Goal: Task Accomplishment & Management: Complete application form

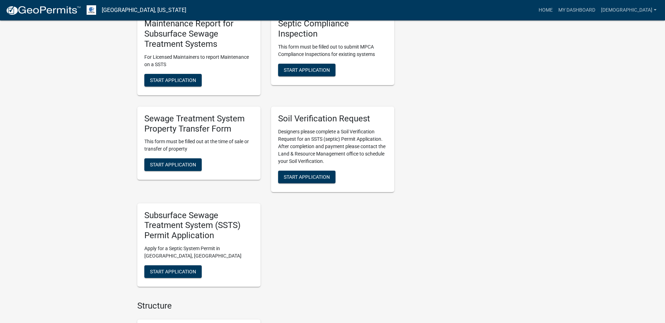
scroll to position [458, 0]
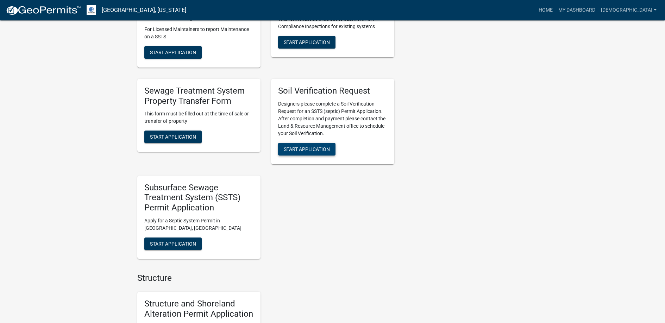
click at [309, 149] on span "Start Application" at bounding box center [307, 149] width 46 height 6
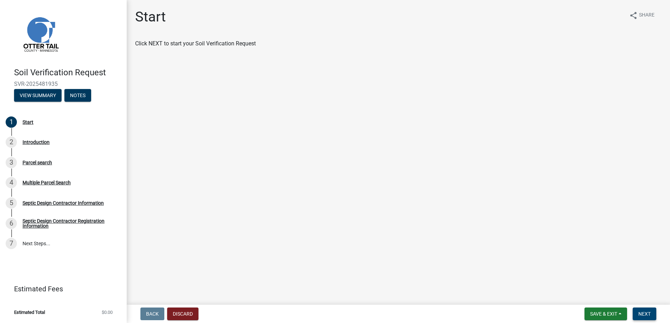
click at [647, 318] on button "Next" at bounding box center [645, 314] width 24 height 13
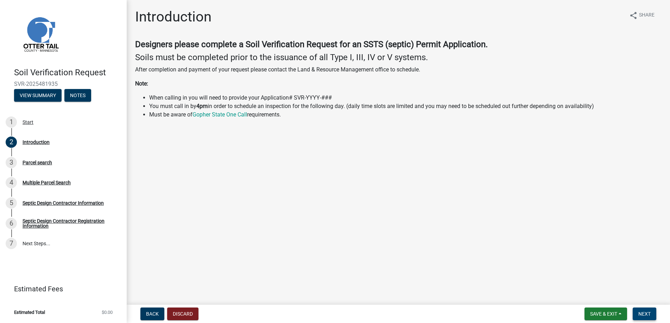
click at [646, 311] on span "Next" at bounding box center [645, 314] width 12 height 6
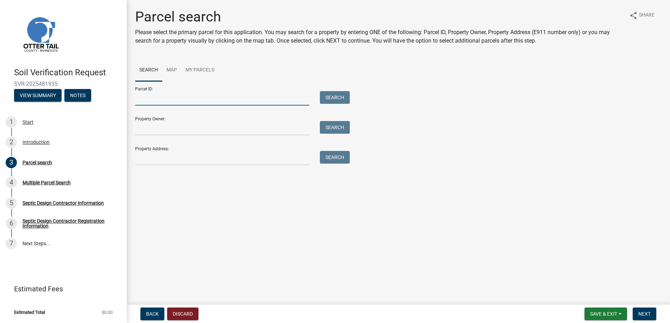
click at [151, 102] on input "Parcel ID:" at bounding box center [222, 98] width 174 height 14
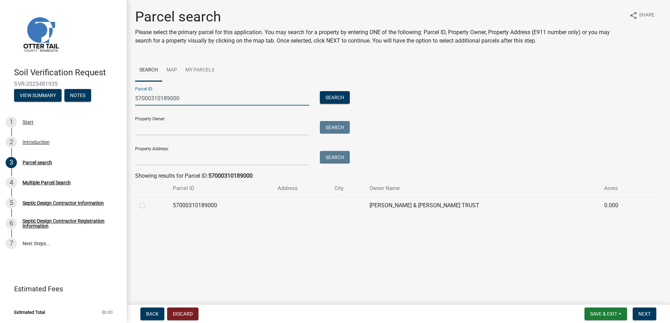
type input "57000310189000"
click at [148, 201] on label at bounding box center [148, 201] width 0 height 0
click at [148, 205] on input "radio" at bounding box center [150, 203] width 5 height 5
radio input "true"
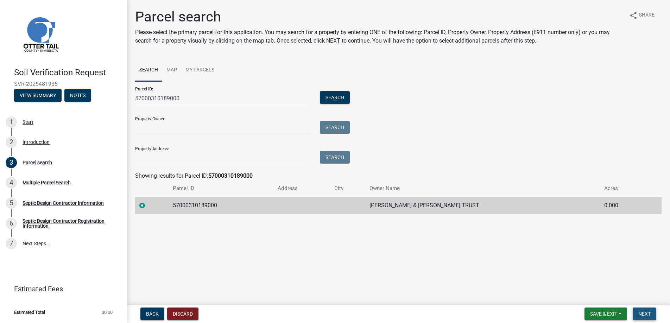
click at [644, 311] on span "Next" at bounding box center [645, 314] width 12 height 6
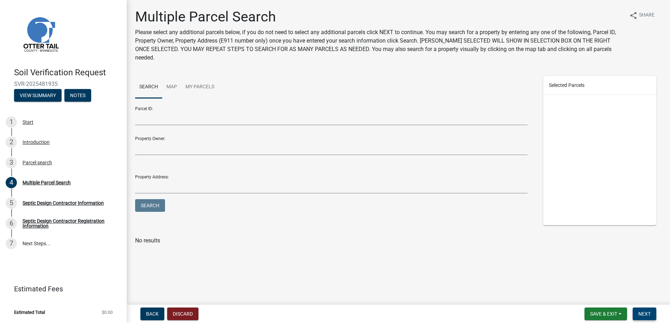
click at [646, 311] on button "Next" at bounding box center [645, 314] width 24 height 13
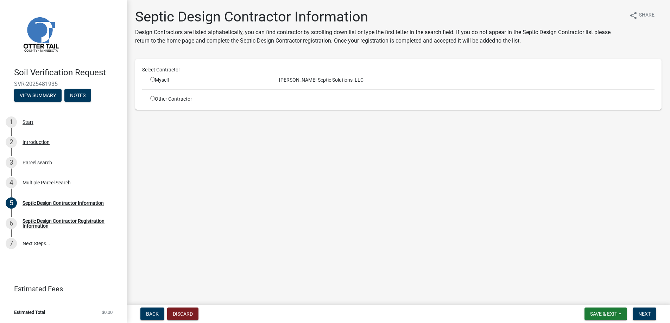
click at [154, 78] on input "radio" at bounding box center [152, 79] width 5 height 5
radio input "true"
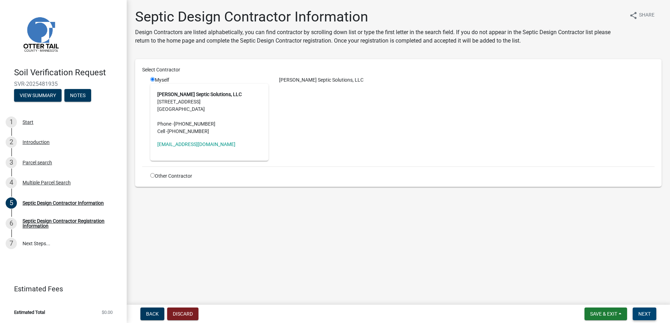
click at [647, 312] on span "Next" at bounding box center [645, 314] width 12 height 6
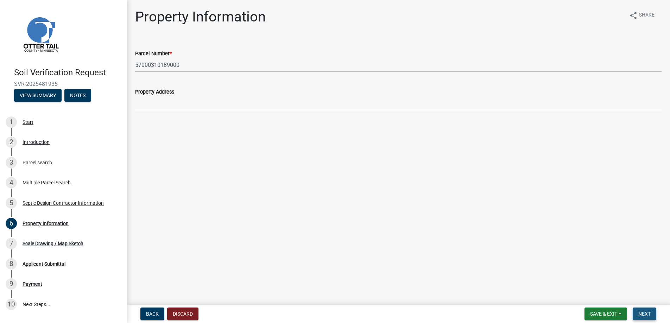
click at [641, 311] on span "Next" at bounding box center [645, 314] width 12 height 6
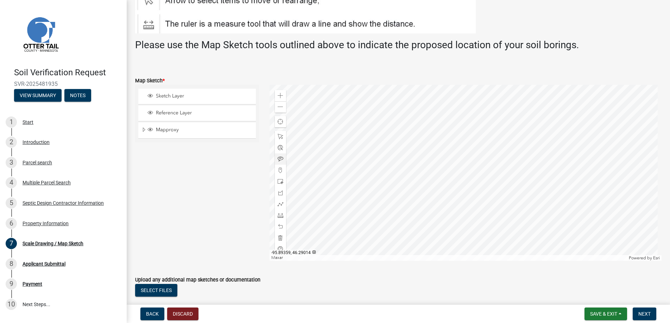
scroll to position [125, 0]
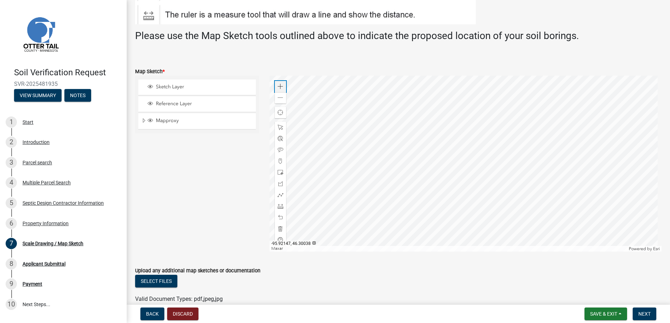
click at [281, 86] on span at bounding box center [281, 87] width 6 height 6
click at [401, 90] on div at bounding box center [466, 164] width 393 height 176
click at [280, 86] on span at bounding box center [281, 87] width 6 height 6
click at [482, 167] on div at bounding box center [466, 164] width 393 height 176
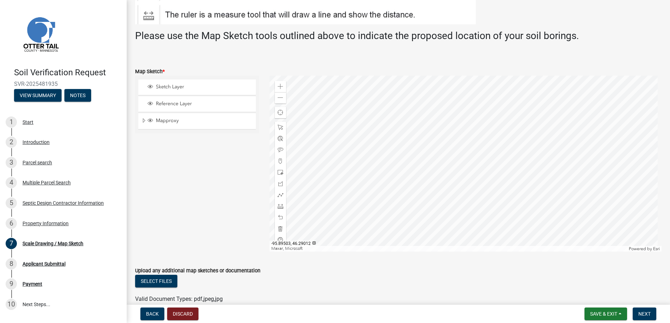
click at [457, 134] on div at bounding box center [466, 164] width 393 height 176
click at [441, 188] on div at bounding box center [466, 164] width 393 height 176
click at [280, 98] on span at bounding box center [281, 98] width 6 height 6
click at [278, 85] on span at bounding box center [281, 87] width 6 height 6
click at [279, 159] on span at bounding box center [281, 161] width 6 height 6
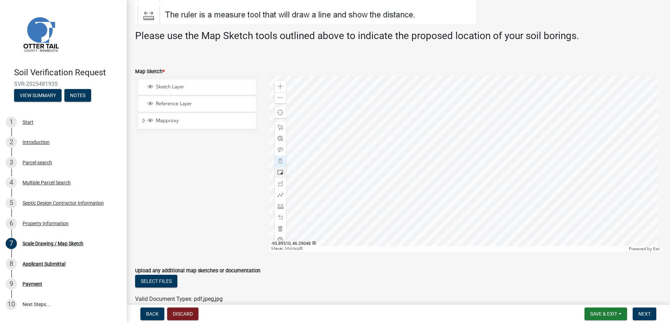
click at [426, 163] on div at bounding box center [466, 164] width 393 height 176
click at [280, 206] on span at bounding box center [281, 206] width 6 height 6
click at [409, 155] on div at bounding box center [466, 164] width 393 height 176
click at [427, 165] on div at bounding box center [466, 164] width 393 height 176
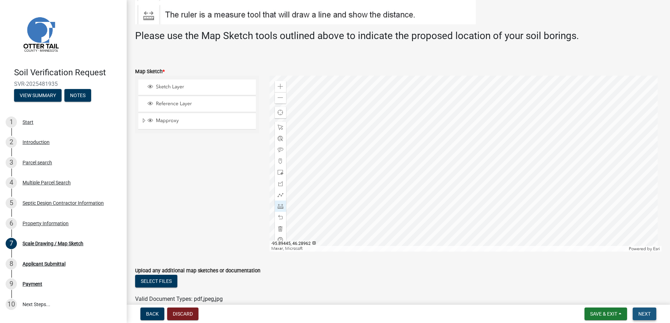
click at [641, 311] on span "Next" at bounding box center [645, 314] width 12 height 6
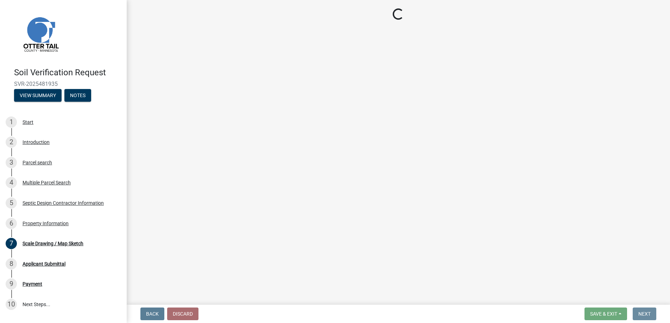
scroll to position [0, 0]
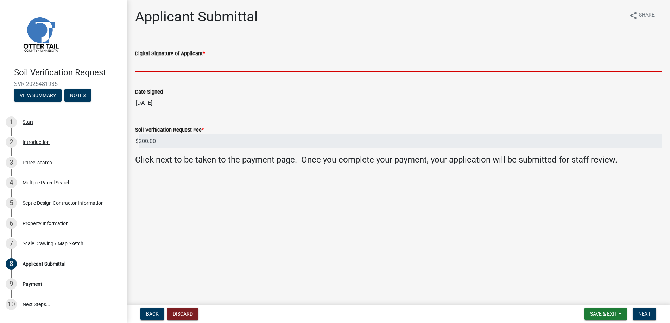
click at [157, 62] on input "Digital Signature of Applicant *" at bounding box center [398, 65] width 527 height 14
type input "[PERSON_NAME]"
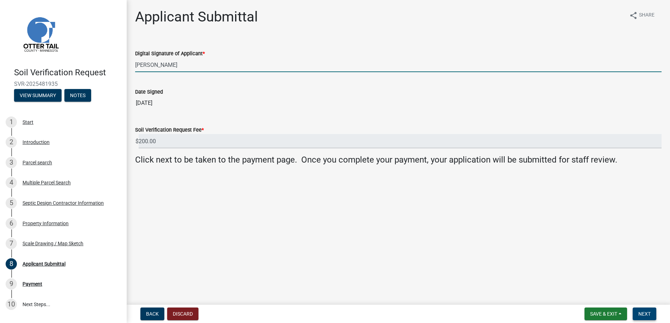
click at [648, 312] on span "Next" at bounding box center [645, 314] width 12 height 6
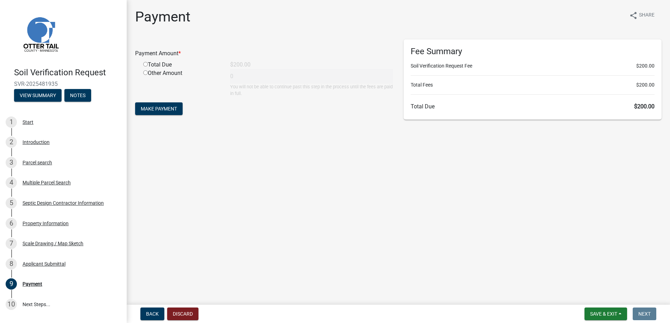
click at [145, 64] on input "radio" at bounding box center [145, 64] width 5 height 5
radio input "true"
type input "200"
click at [156, 108] on span "Make Payment" at bounding box center [159, 109] width 36 height 6
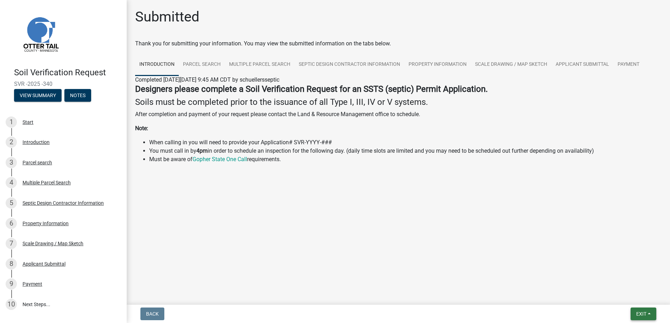
click at [641, 314] on span "Exit" at bounding box center [642, 314] width 10 height 6
click at [626, 293] on button "Save & Exit" at bounding box center [628, 295] width 56 height 17
